Goal: Entertainment & Leisure: Browse casually

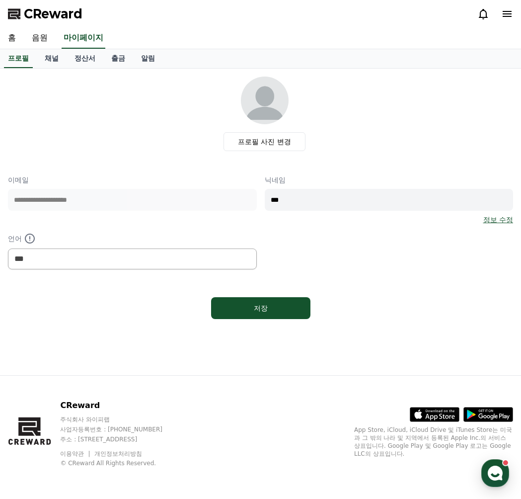
select select "**********"
click at [40, 44] on link "음원" at bounding box center [40, 38] width 32 height 21
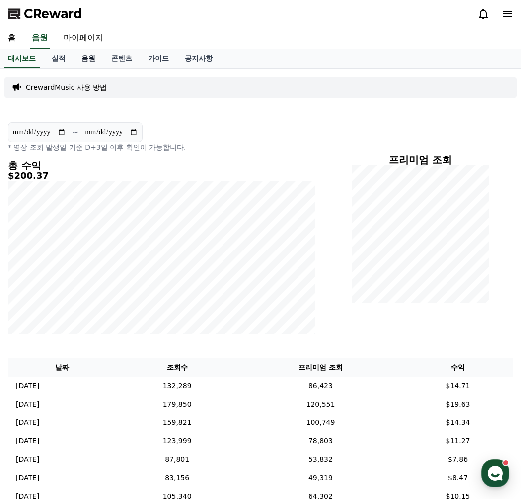
click at [91, 64] on link "음원" at bounding box center [89, 58] width 30 height 19
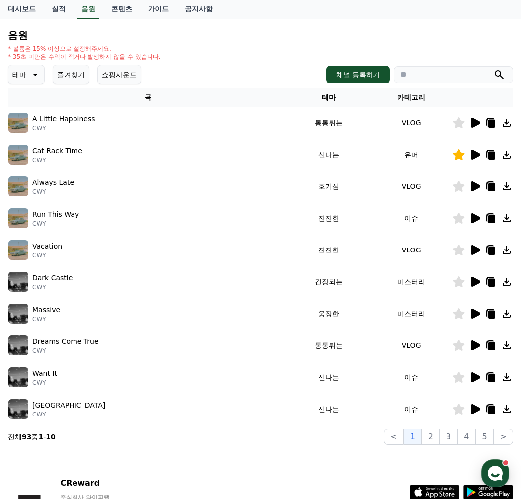
scroll to position [99, 0]
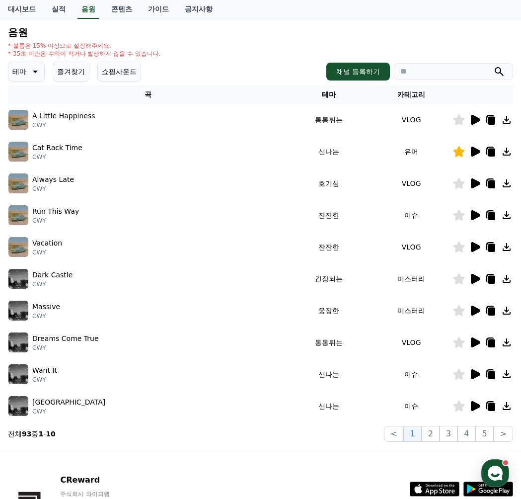
click at [72, 74] on button "즐겨찾기" at bounding box center [71, 72] width 37 height 20
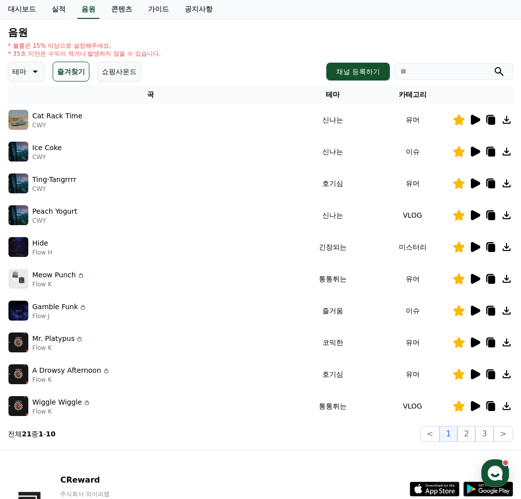
click at [473, 249] on icon at bounding box center [475, 247] width 9 height 10
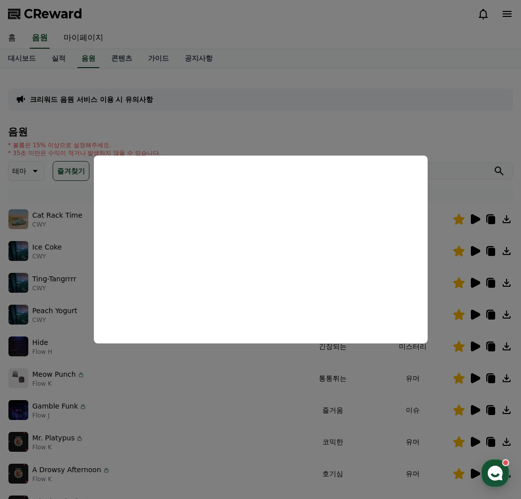
drag, startPoint x: 229, startPoint y: 108, endPoint x: 99, endPoint y: 66, distance: 136.8
click at [227, 107] on button "close modal" at bounding box center [260, 249] width 521 height 499
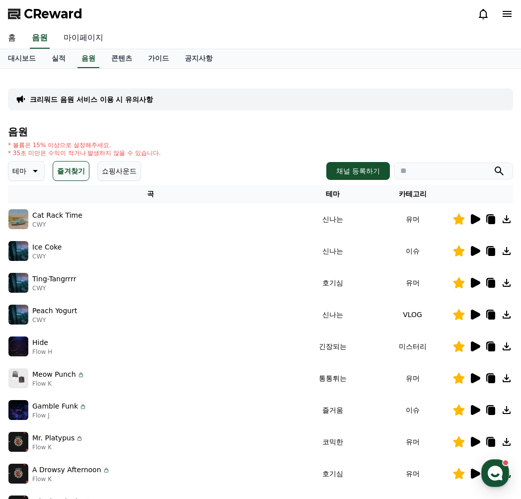
click at [75, 40] on link "마이페이지" at bounding box center [84, 38] width 56 height 21
select select "**********"
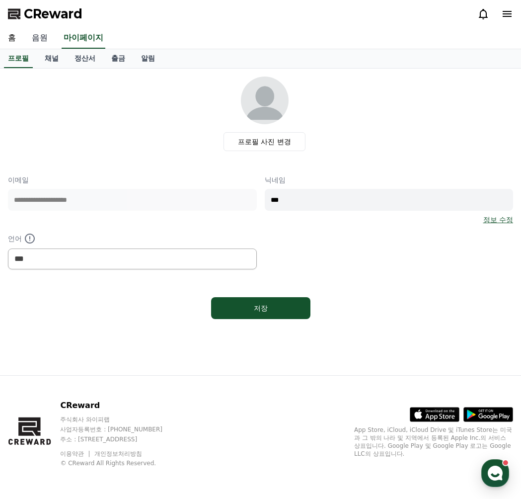
click at [42, 38] on link "음원" at bounding box center [40, 38] width 32 height 21
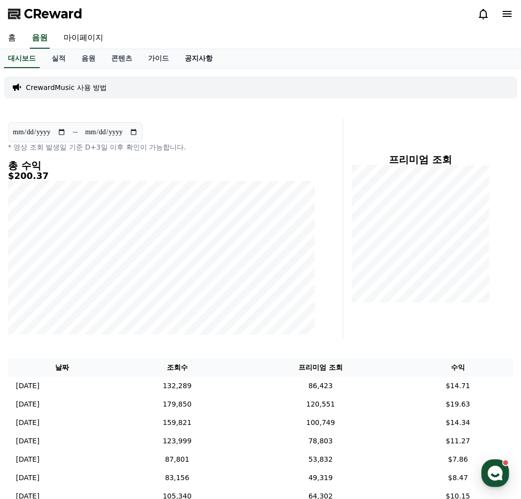
click at [208, 57] on link "공지사항" at bounding box center [199, 58] width 44 height 19
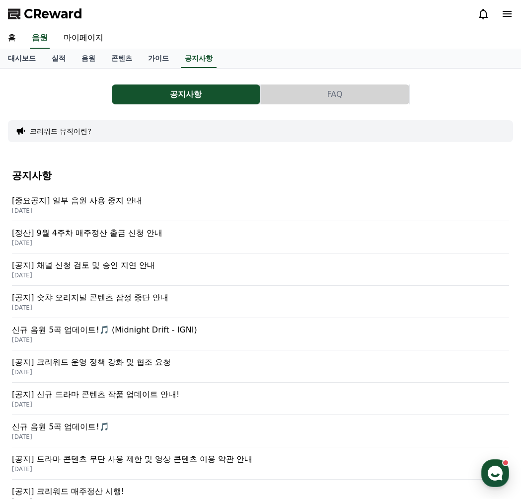
click at [105, 204] on p "[중요공지] 일부 음원 사용 중지 안내" at bounding box center [260, 201] width 497 height 12
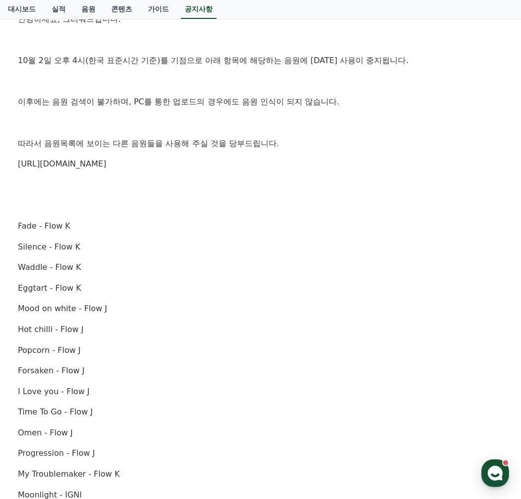
scroll to position [99, 0]
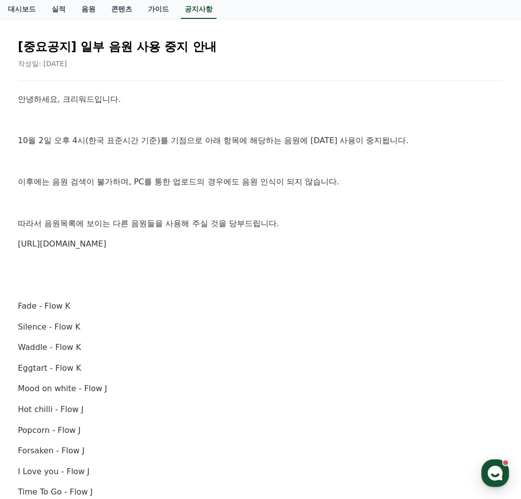
click at [106, 245] on link "[URL][DOMAIN_NAME]" at bounding box center [62, 243] width 88 height 9
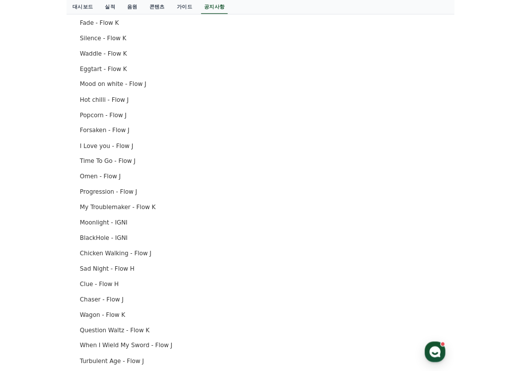
scroll to position [397, 0]
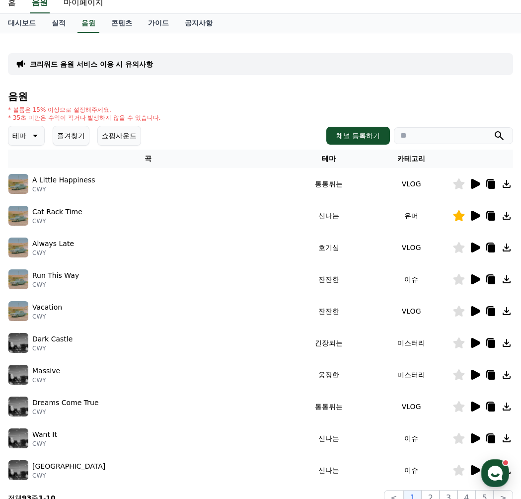
scroll to position [149, 0]
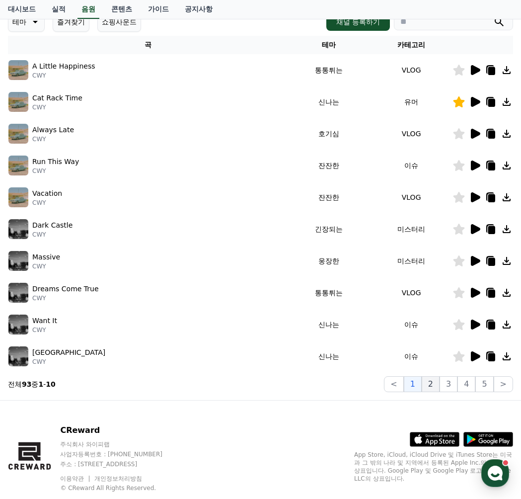
click at [433, 384] on button "2" at bounding box center [431, 384] width 18 height 16
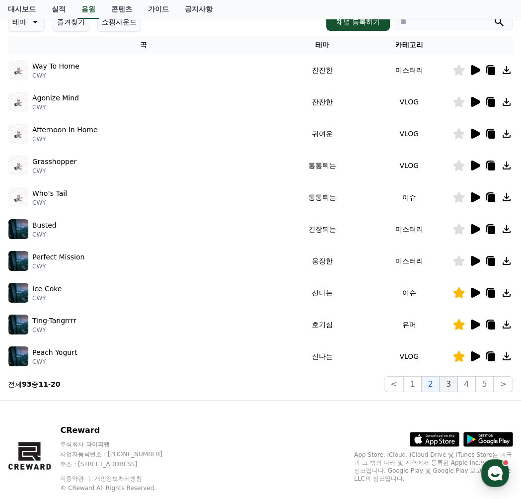
click at [448, 385] on button "3" at bounding box center [449, 384] width 18 height 16
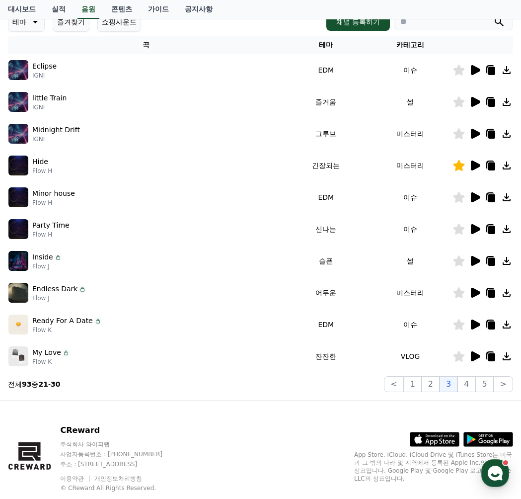
click at [478, 167] on icon at bounding box center [475, 165] width 9 height 10
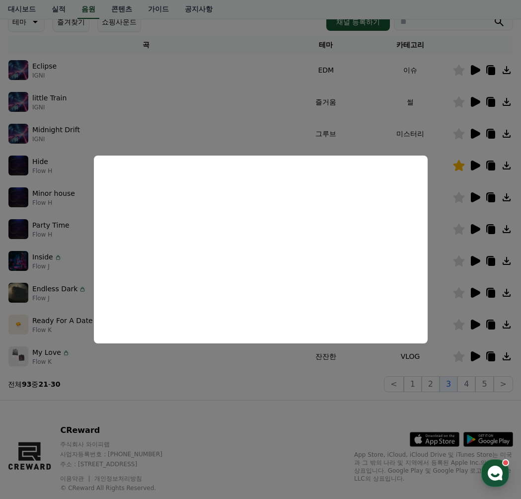
drag, startPoint x: 257, startPoint y: 438, endPoint x: 260, endPoint y: 415, distance: 23.6
click at [257, 438] on button "close modal" at bounding box center [260, 249] width 521 height 499
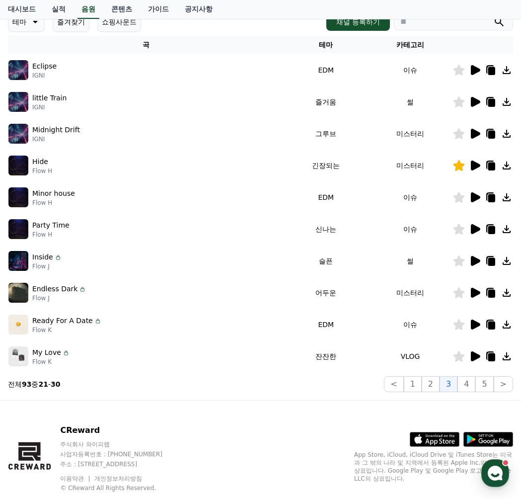
click at [476, 164] on icon at bounding box center [475, 165] width 9 height 10
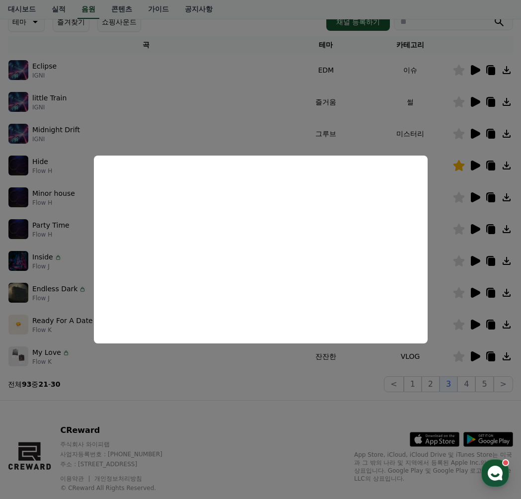
click at [469, 159] on button at bounding box center [475, 165] width 12 height 12
click at [309, 420] on button "close modal" at bounding box center [260, 249] width 521 height 499
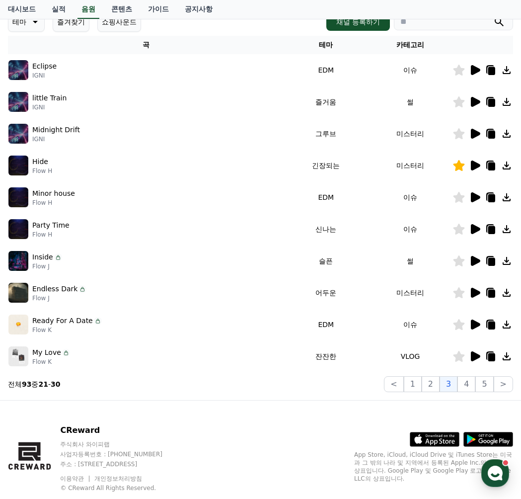
click at [476, 359] on icon at bounding box center [475, 356] width 9 height 10
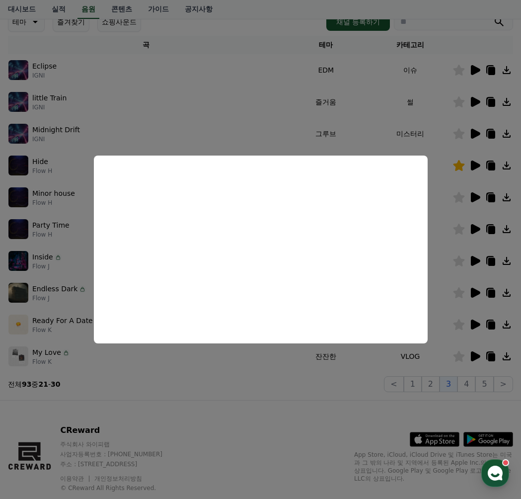
click at [296, 428] on button "close modal" at bounding box center [260, 249] width 521 height 499
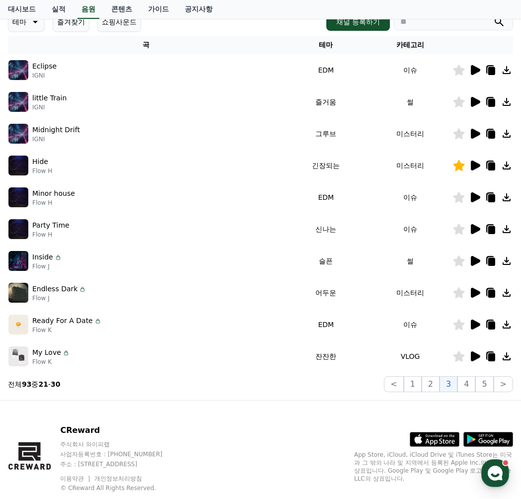
scroll to position [50, 0]
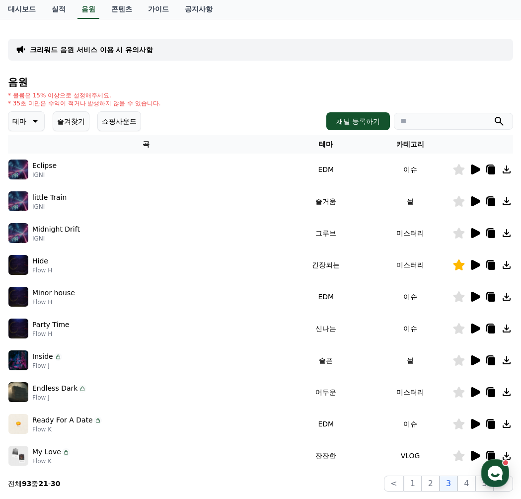
click at [74, 119] on button "즐겨찾기" at bounding box center [71, 121] width 37 height 20
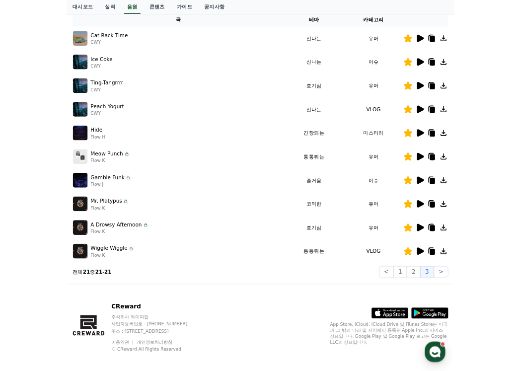
scroll to position [174, 0]
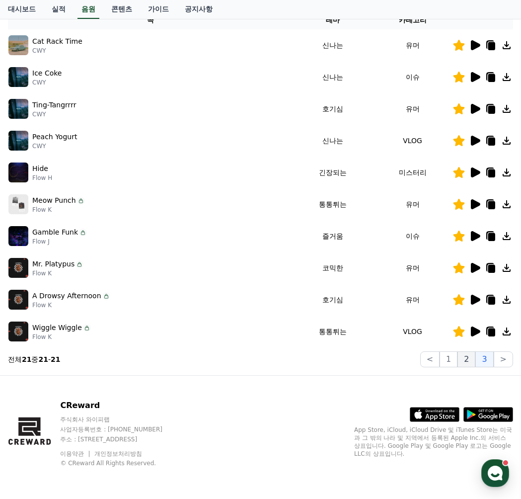
click at [466, 362] on button "2" at bounding box center [466, 359] width 18 height 16
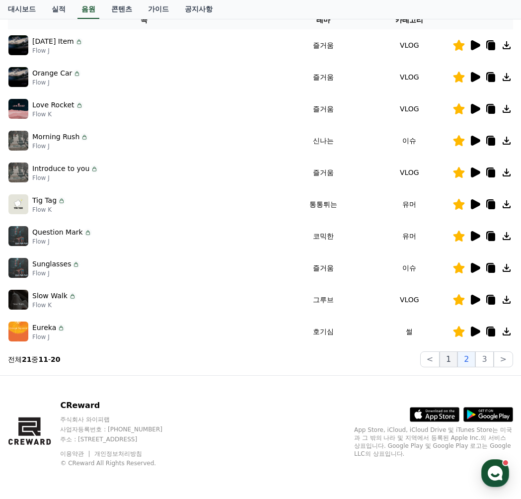
click at [454, 365] on button "1" at bounding box center [449, 359] width 18 height 16
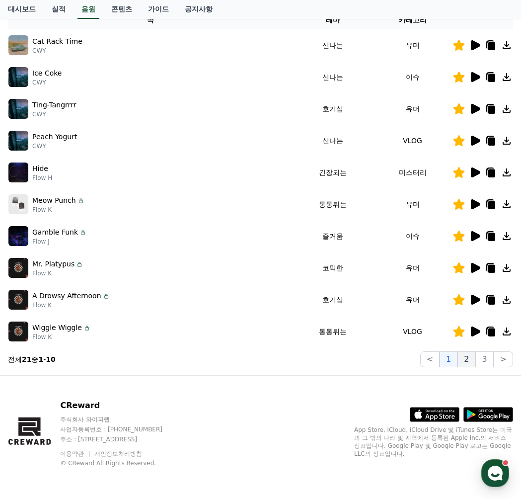
click at [475, 364] on button "2" at bounding box center [466, 359] width 18 height 16
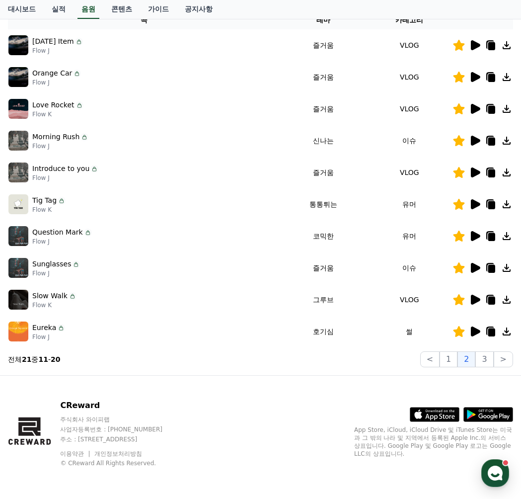
click at [475, 299] on icon at bounding box center [475, 300] width 9 height 10
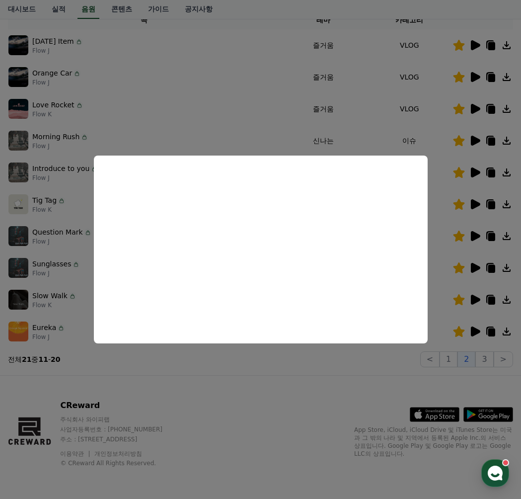
click at [219, 403] on button "close modal" at bounding box center [260, 249] width 521 height 499
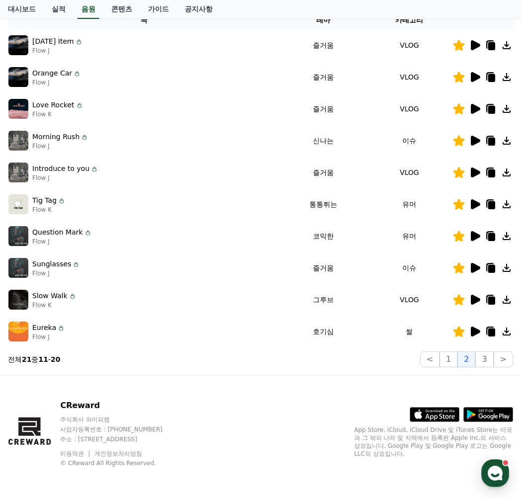
drag, startPoint x: 486, startPoint y: 297, endPoint x: 491, endPoint y: 300, distance: 5.8
click at [486, 298] on icon at bounding box center [491, 300] width 12 height 12
click at [477, 301] on icon at bounding box center [475, 300] width 9 height 10
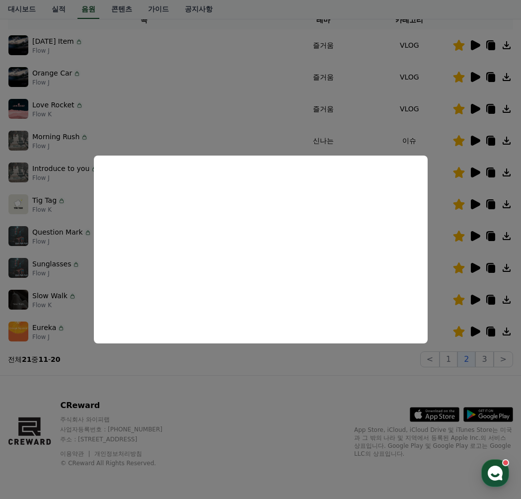
click at [496, 296] on button "close modal" at bounding box center [260, 249] width 521 height 499
click at [491, 301] on icon at bounding box center [491, 300] width 7 height 8
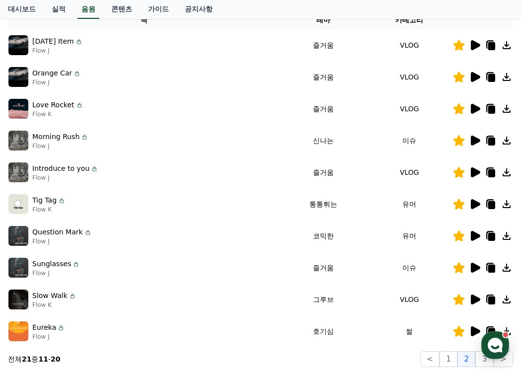
click at [212, 325] on div "Eureka Flow J" at bounding box center [143, 331] width 271 height 20
drag, startPoint x: 114, startPoint y: 303, endPoint x: 139, endPoint y: 206, distance: 100.6
click at [119, 294] on div "Slow Walk Flow K" at bounding box center [143, 300] width 271 height 20
